Goal: Information Seeking & Learning: Learn about a topic

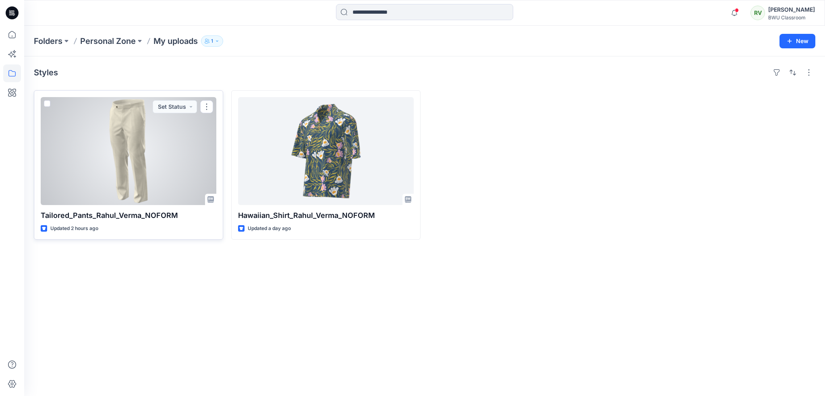
click at [145, 168] on div at bounding box center [129, 151] width 176 height 108
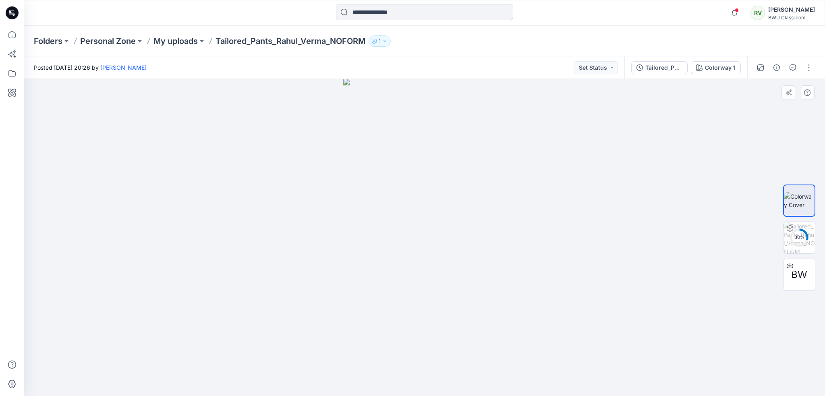
drag, startPoint x: 457, startPoint y: 151, endPoint x: 455, endPoint y: 282, distance: 131.0
click at [455, 282] on img at bounding box center [424, 237] width 163 height 317
drag, startPoint x: 449, startPoint y: 243, endPoint x: 495, endPoint y: 243, distance: 45.5
click at [495, 243] on div at bounding box center [424, 237] width 801 height 317
click at [801, 229] on img at bounding box center [799, 237] width 31 height 31
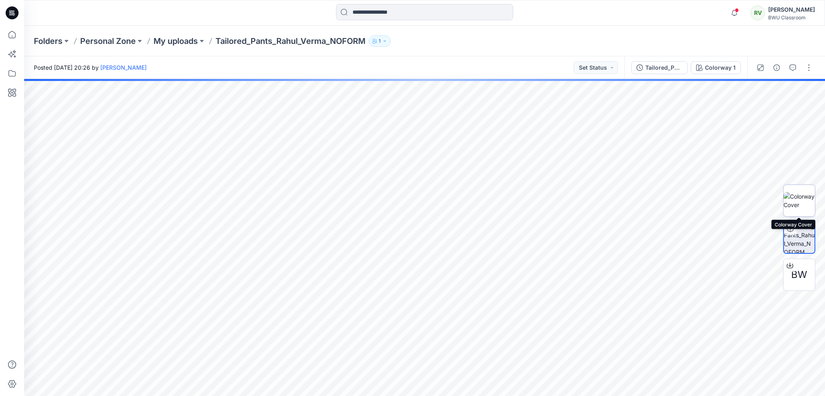
click at [803, 201] on img at bounding box center [799, 200] width 31 height 17
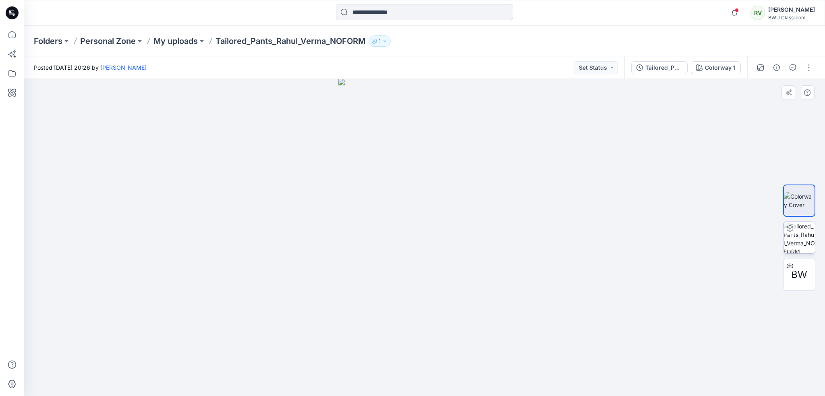
drag, startPoint x: 449, startPoint y: 224, endPoint x: 440, endPoint y: 283, distance: 59.5
click at [437, 288] on img at bounding box center [424, 237] width 172 height 317
click at [806, 238] on img at bounding box center [799, 237] width 31 height 31
drag, startPoint x: 799, startPoint y: 233, endPoint x: 650, endPoint y: 233, distance: 149.1
click at [799, 233] on img at bounding box center [799, 237] width 31 height 31
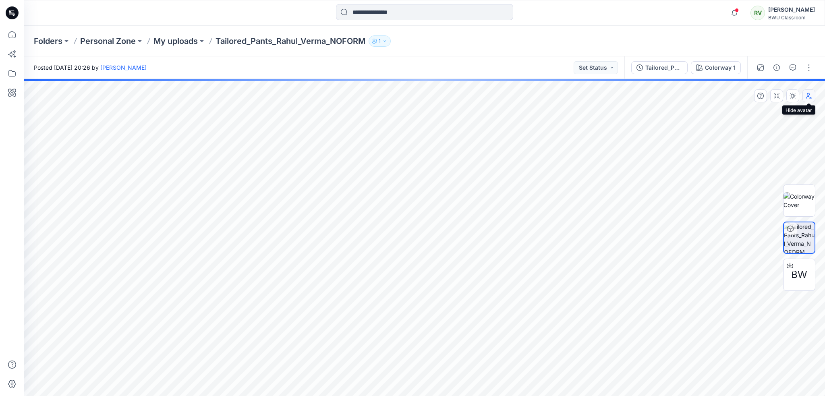
click at [808, 101] on button "button" at bounding box center [809, 95] width 13 height 13
click at [795, 97] on icon "button" at bounding box center [793, 96] width 6 height 6
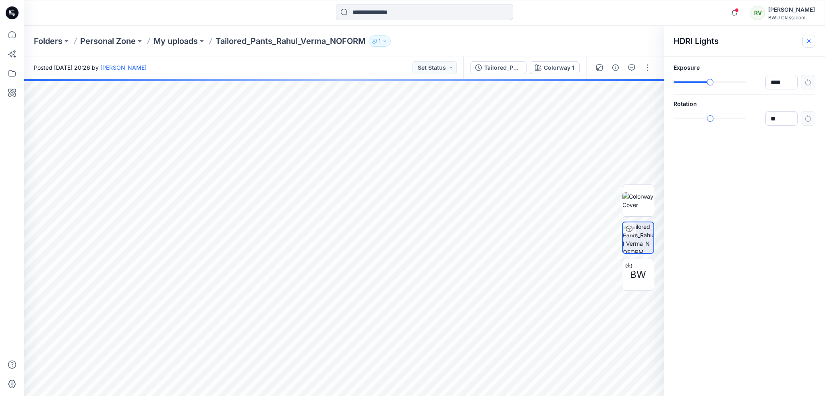
click at [811, 41] on icon "button" at bounding box center [809, 41] width 6 height 6
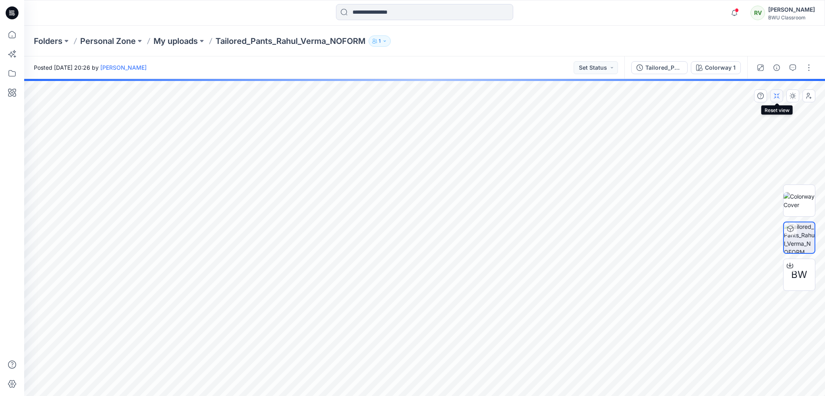
click at [778, 99] on button "button" at bounding box center [776, 95] width 13 height 13
click at [808, 96] on icon "button" at bounding box center [809, 96] width 6 height 6
click at [182, 48] on div "Folders Personal Zone My uploads Tailored_Pants_Rahul_Verma_NOFORM 1" at bounding box center [424, 41] width 801 height 31
click at [184, 41] on p "My uploads" at bounding box center [176, 40] width 44 height 11
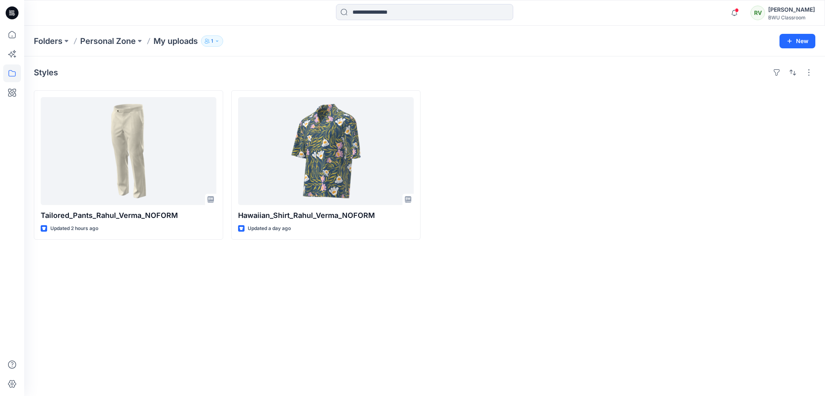
click at [248, 281] on div "Styles Tailored_Pants_Rahul_Verma_NOFORM Updated 2 hours ago Hawaiian_Shirt_Rah…" at bounding box center [424, 226] width 801 height 340
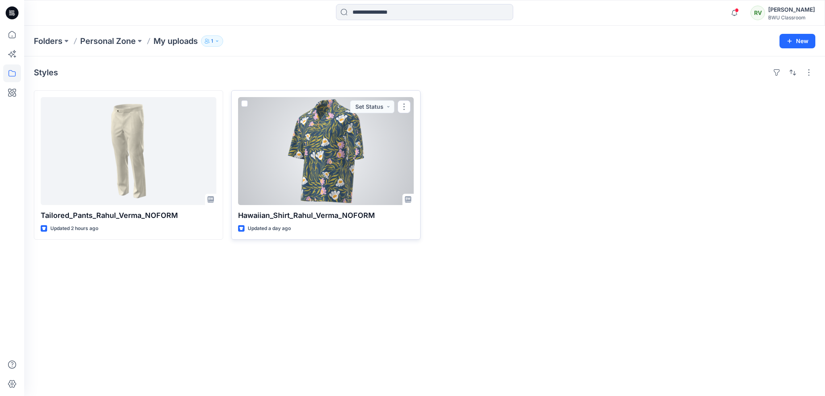
click at [316, 154] on div at bounding box center [326, 151] width 176 height 108
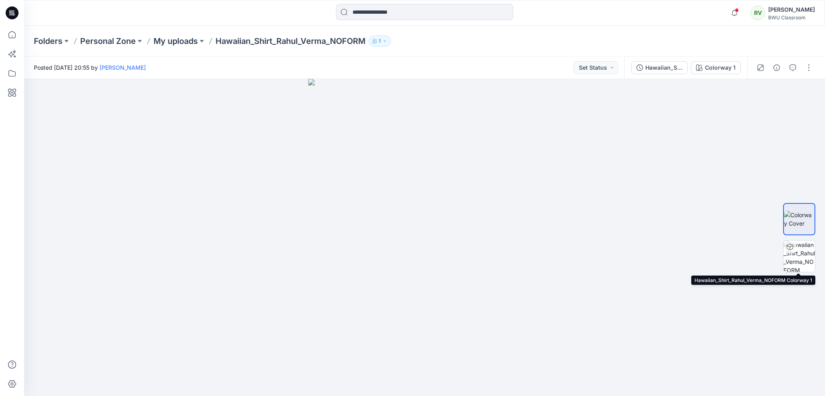
click at [801, 254] on img at bounding box center [799, 256] width 31 height 31
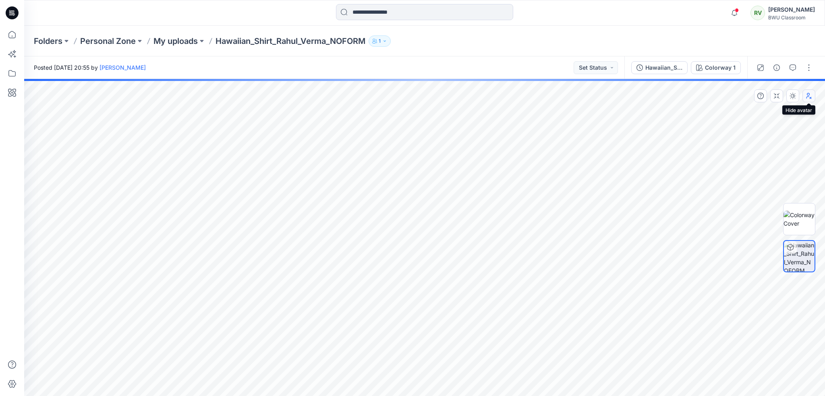
click at [812, 98] on icon "button" at bounding box center [809, 96] width 6 height 6
click at [778, 98] on icon "button" at bounding box center [777, 96] width 6 height 6
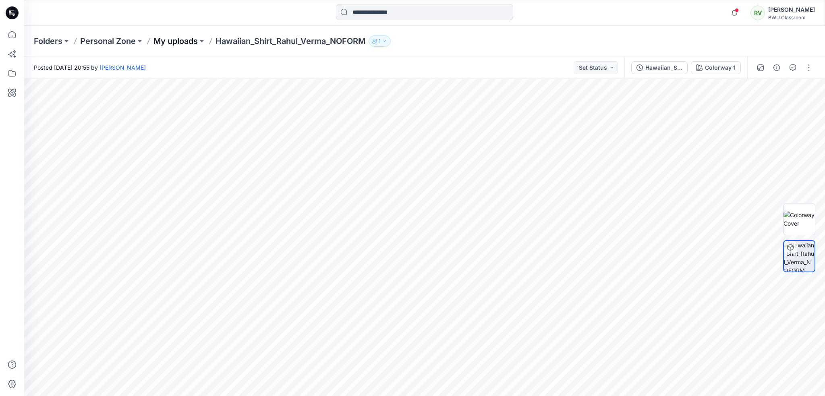
click at [164, 42] on p "My uploads" at bounding box center [176, 40] width 44 height 11
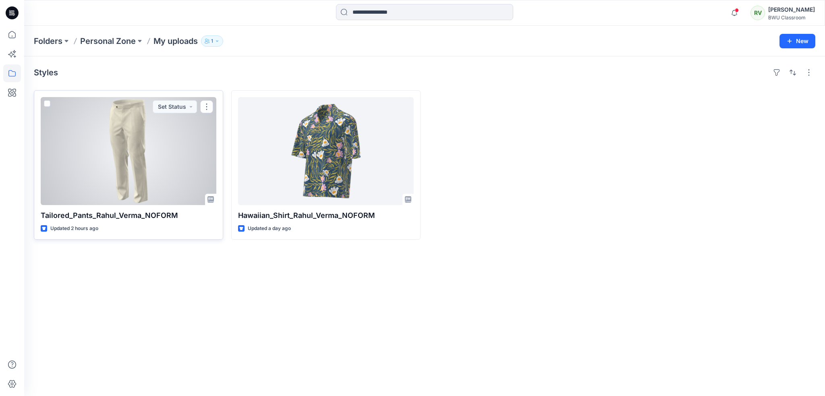
click at [183, 164] on div at bounding box center [129, 151] width 176 height 108
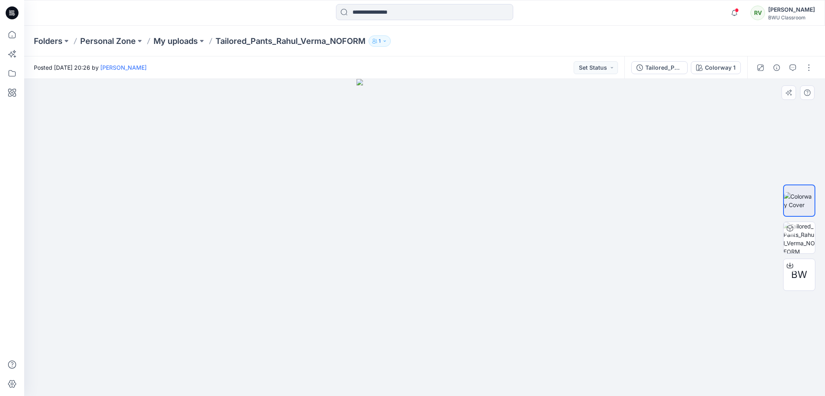
drag, startPoint x: 454, startPoint y: 139, endPoint x: 712, endPoint y: 246, distance: 280.0
click at [453, 263] on img at bounding box center [425, 237] width 136 height 317
click at [803, 240] on img at bounding box center [799, 237] width 31 height 31
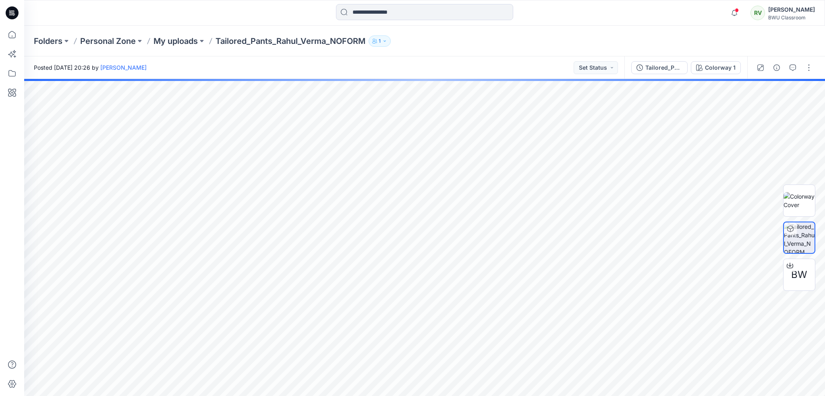
click at [12, 13] on icon at bounding box center [13, 13] width 3 height 0
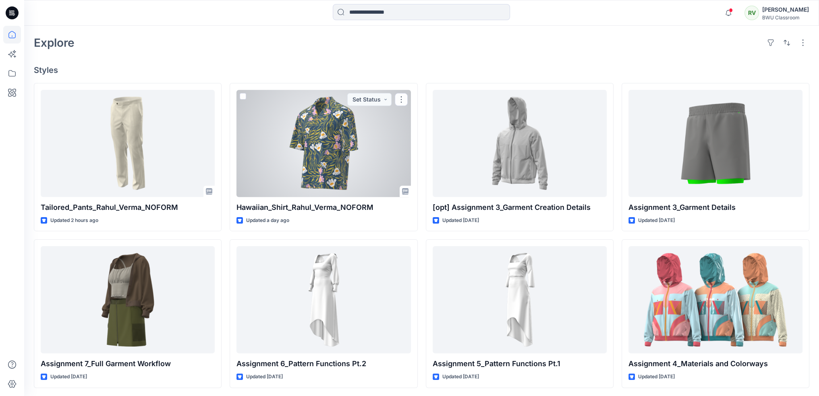
scroll to position [201, 0]
